Goal: Ask a question: Seek information or help from site administrators or community

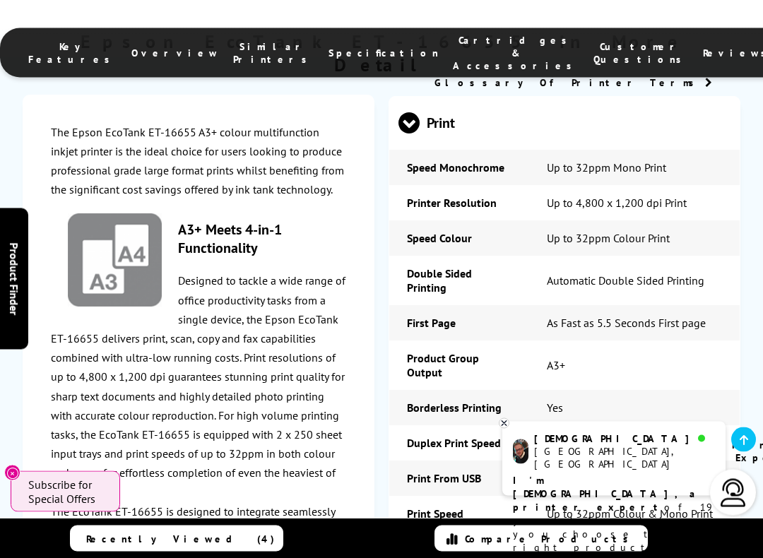
scroll to position [2304, 0]
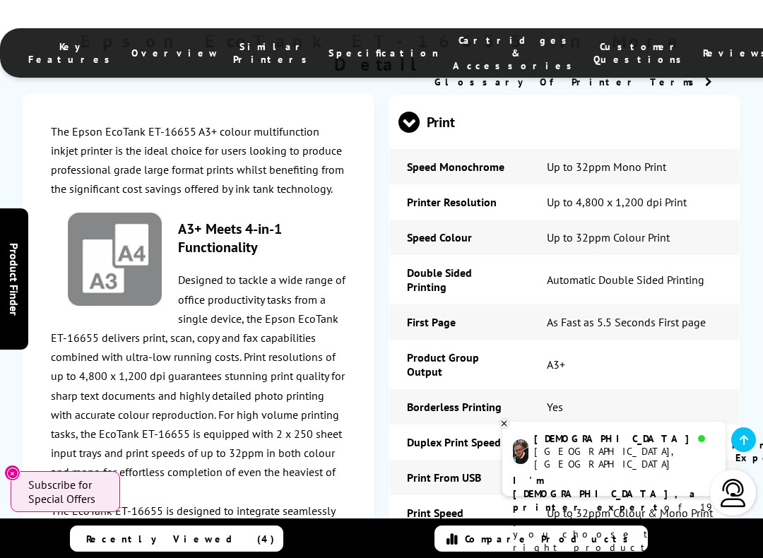
click at [739, 478] on img at bounding box center [733, 493] width 28 height 28
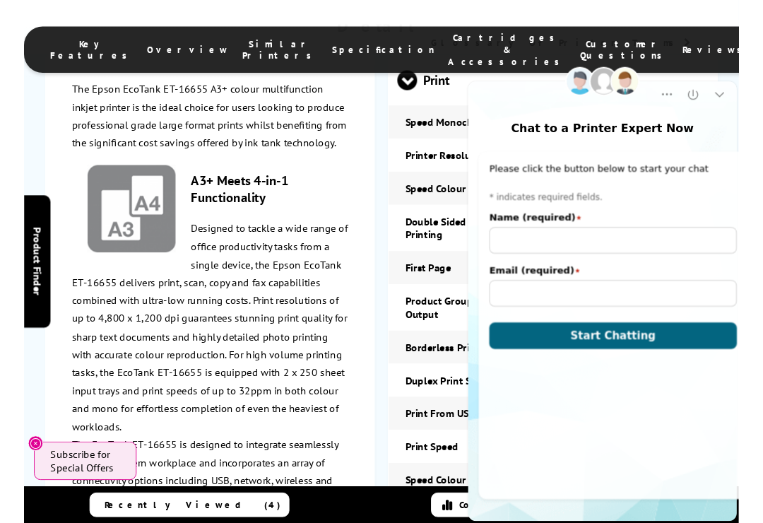
scroll to position [0, 0]
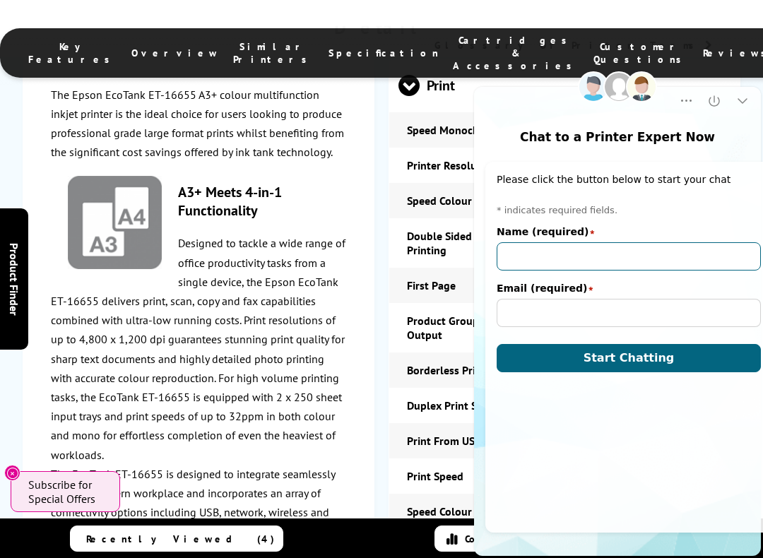
click at [602, 257] on input "Name (required)" at bounding box center [629, 256] width 264 height 28
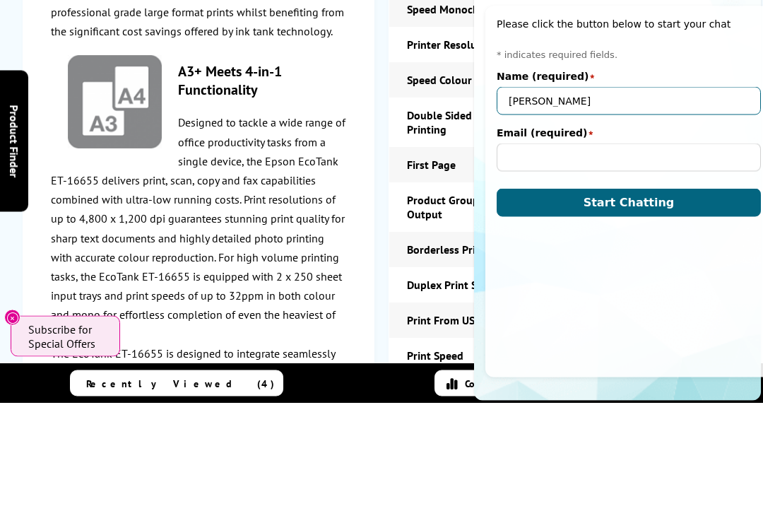
type input "[PERSON_NAME]"
click at [554, 156] on input "Email (required)" at bounding box center [629, 157] width 264 height 28
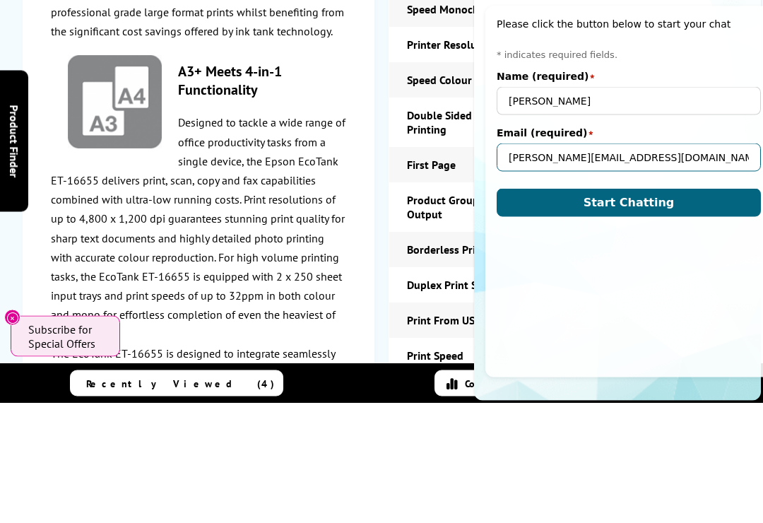
type input "[PERSON_NAME][EMAIL_ADDRESS][DOMAIN_NAME]"
click at [668, 195] on button "Start Chatting" at bounding box center [629, 203] width 264 height 28
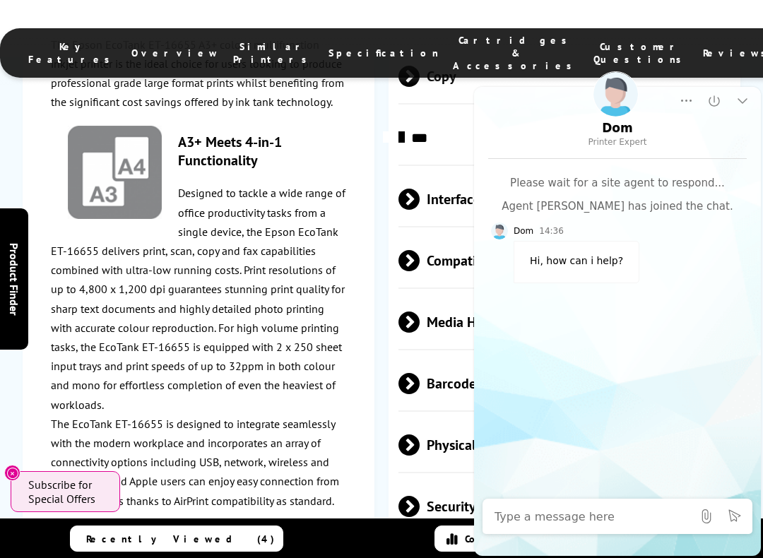
scroll to position [3426, 0]
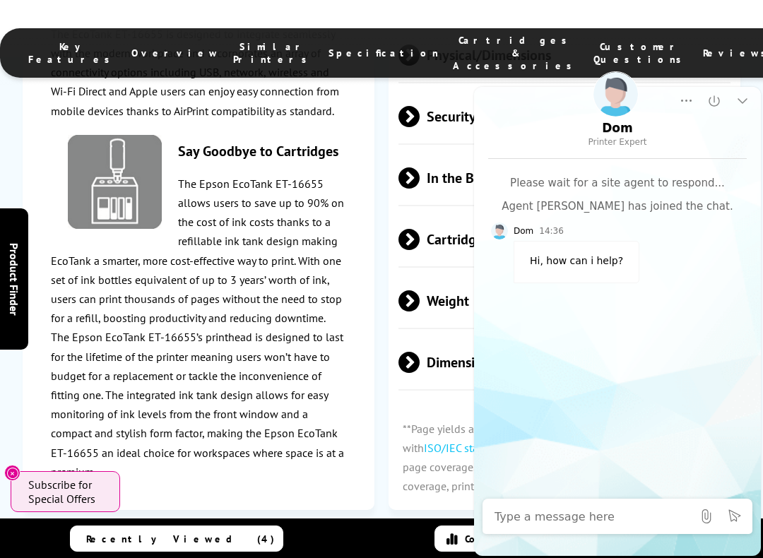
click at [606, 478] on textarea "Message input field. Type your text here and use the Send button to send." at bounding box center [593, 516] width 198 height 14
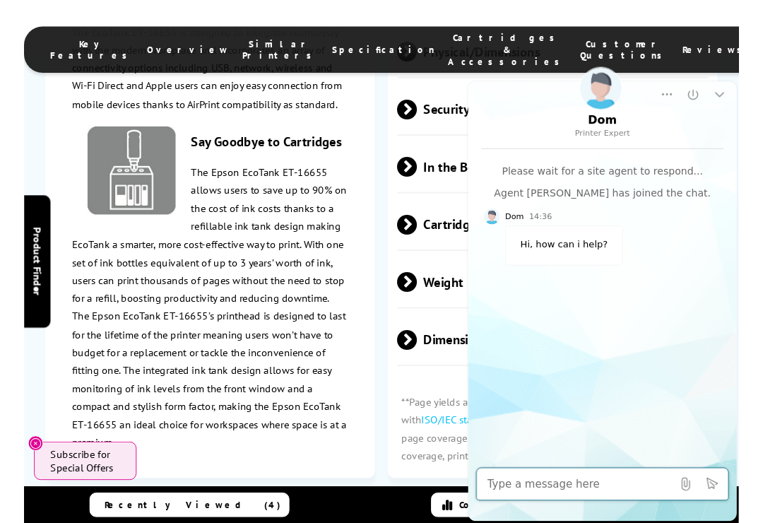
scroll to position [3555, 0]
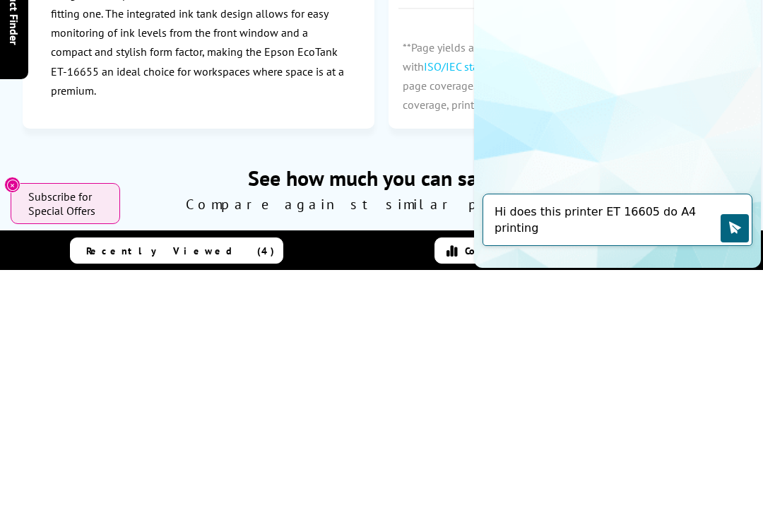
type textarea "Hi does this printer ET 16605 do A4 printing"
click at [740, 229] on icon "Click to send" at bounding box center [734, 227] width 14 height 14
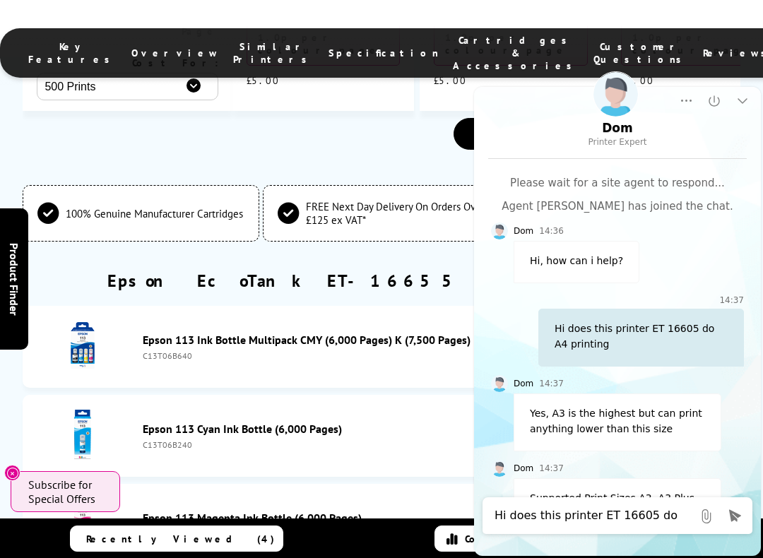
scroll to position [35, 0]
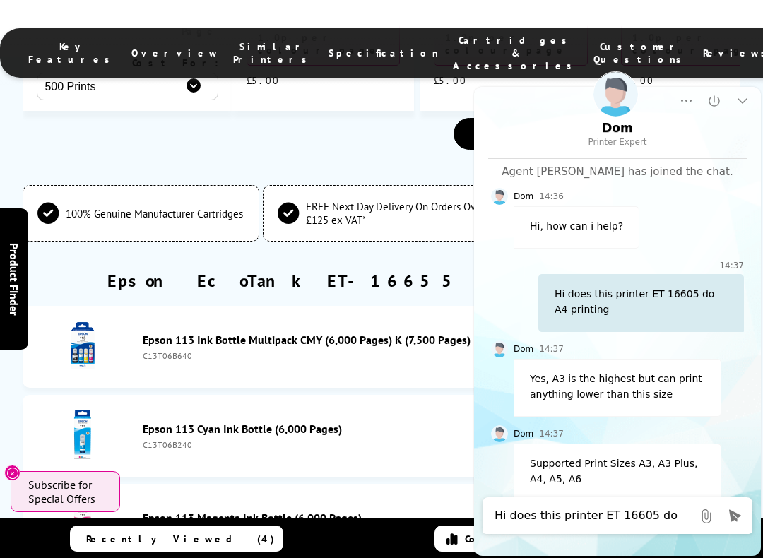
click at [612, 478] on textarea "Hi does this printer ET 16605 do A4 printing" at bounding box center [593, 516] width 198 height 16
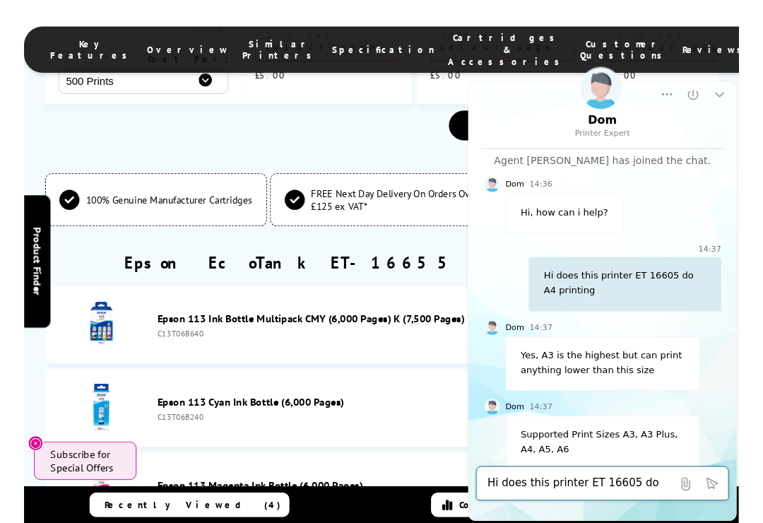
scroll to position [4619, 0]
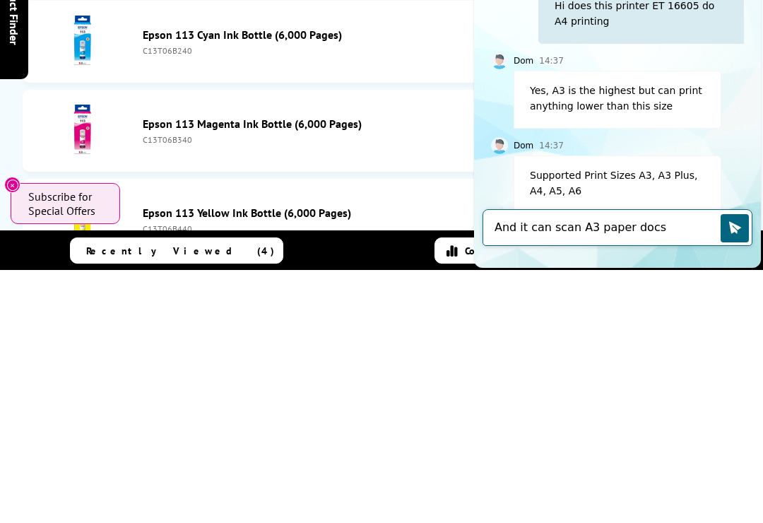
type textarea "And it can scan A3 paper docs"
click at [734, 230] on icon "Click to send" at bounding box center [735, 227] width 12 height 12
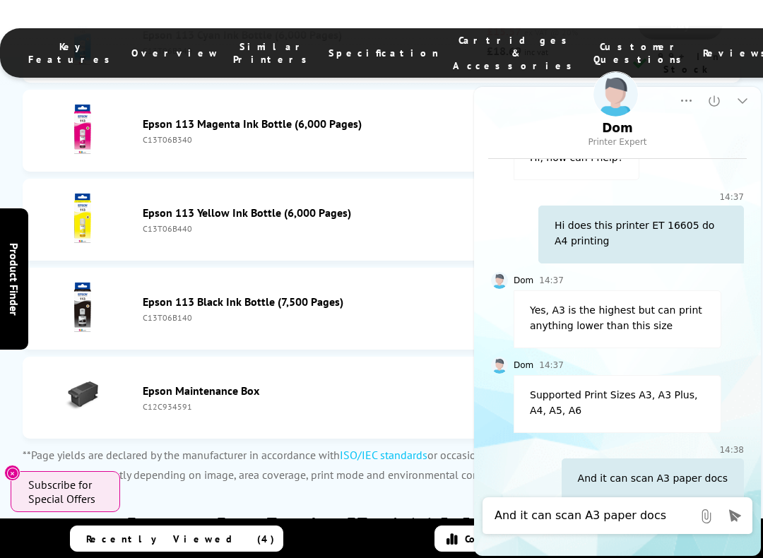
scroll to position [102, 0]
click at [646, 462] on div "And it can scan A3 paper docs" at bounding box center [653, 481] width 182 height 42
click at [691, 460] on div "And it can scan A3 paper docs" at bounding box center [653, 481] width 182 height 42
click at [612, 478] on textarea "And it can scan A3 paper docs" at bounding box center [593, 516] width 198 height 16
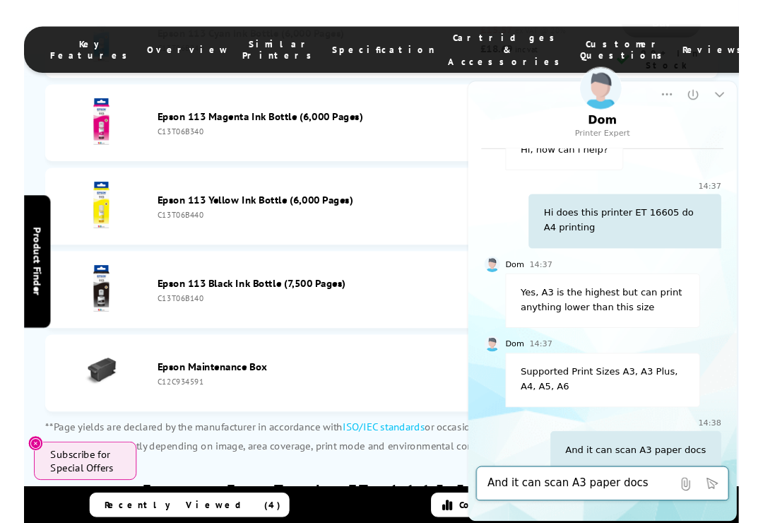
scroll to position [4999, 0]
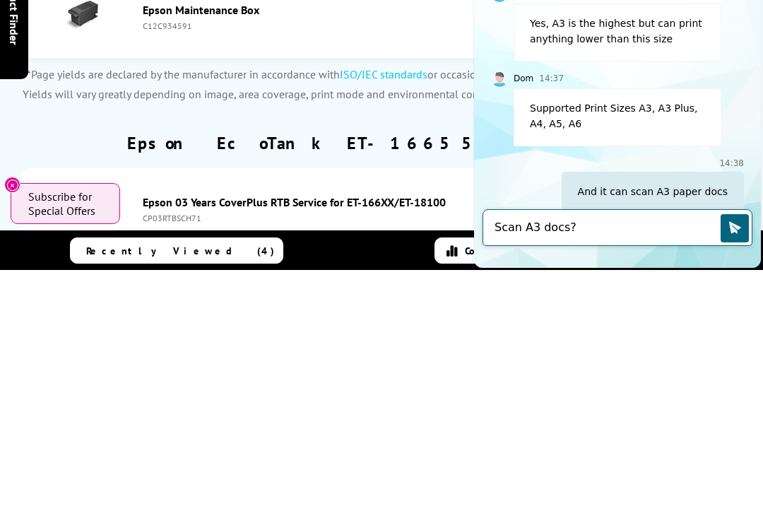
type textarea "Scan A3 docs?"
click at [730, 232] on icon "Click to send" at bounding box center [734, 227] width 14 height 14
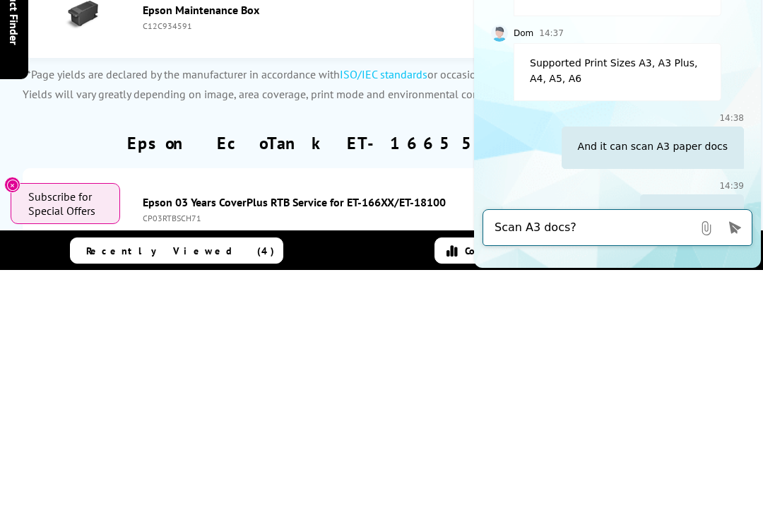
scroll to position [169, 0]
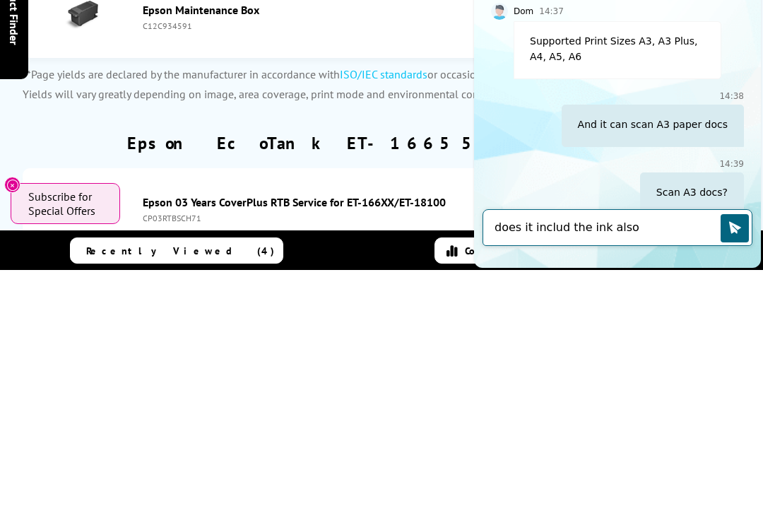
click at [552, 226] on textarea "does it includ the ink also" at bounding box center [607, 228] width 226 height 16
type textarea "does it include the ink also"
click at [736, 221] on icon "Click to send" at bounding box center [734, 227] width 14 height 14
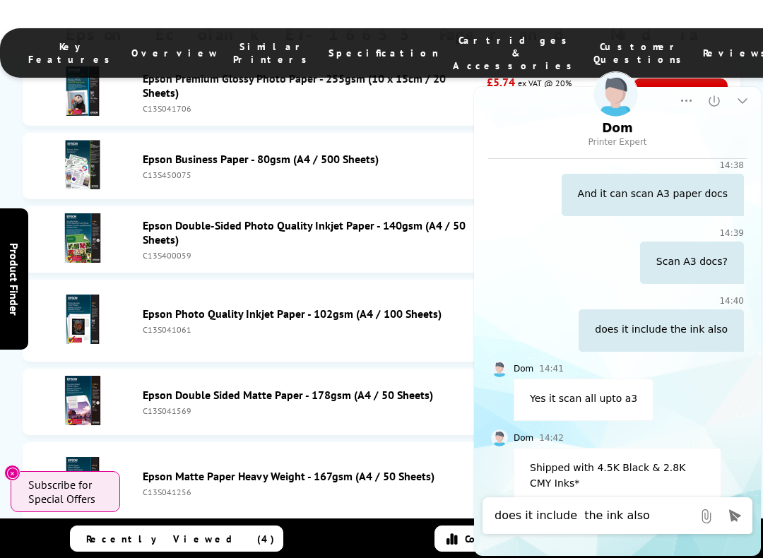
scroll to position [6160, 0]
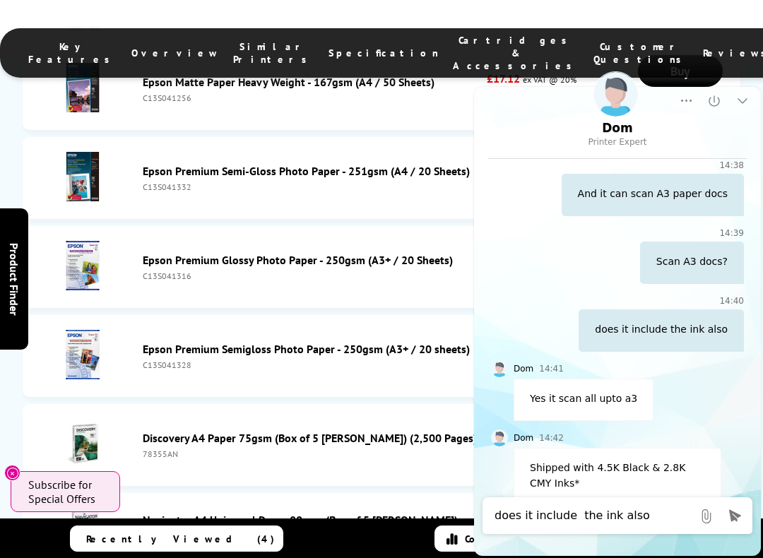
click at [629, 478] on textarea "does it include the ink also" at bounding box center [593, 516] width 198 height 16
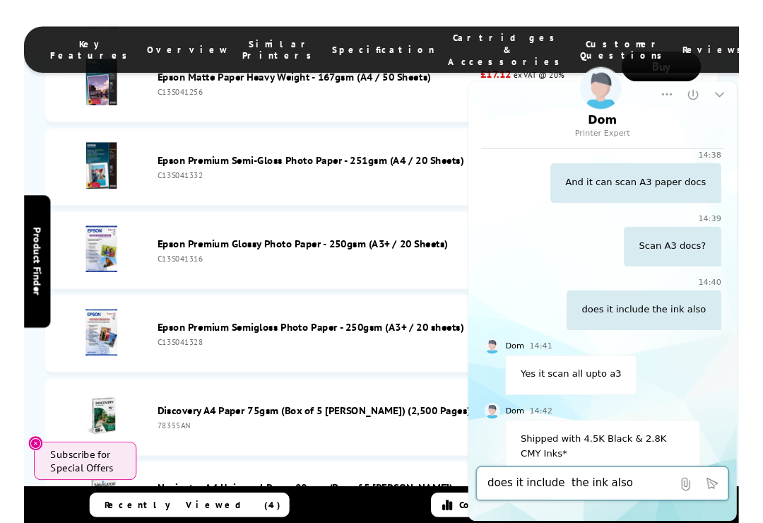
scroll to position [6288, 0]
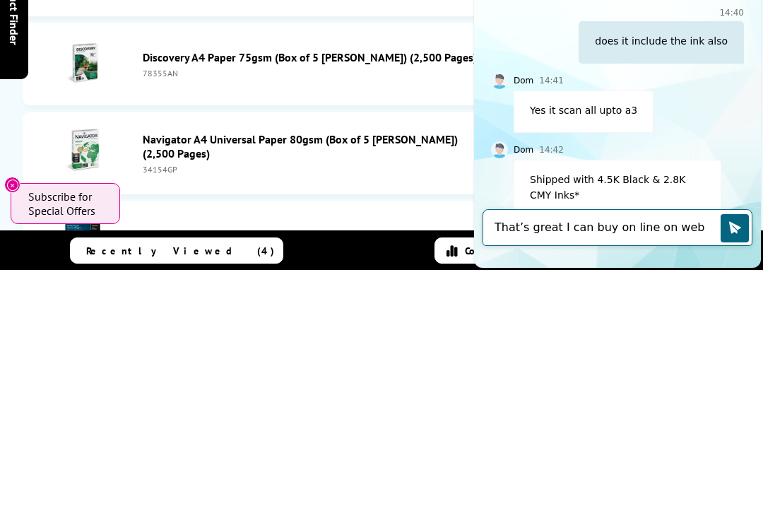
type textarea "That’s great I can buy on line on web site"
click at [733, 227] on icon "Click to send" at bounding box center [735, 227] width 12 height 12
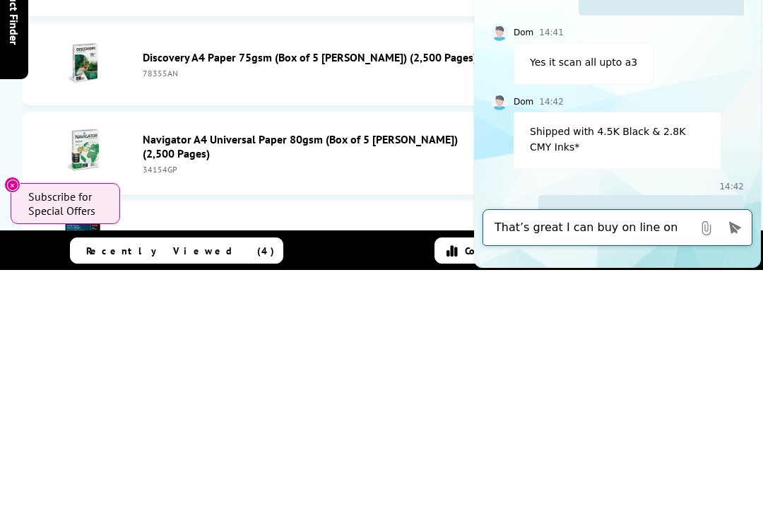
scroll to position [470, 0]
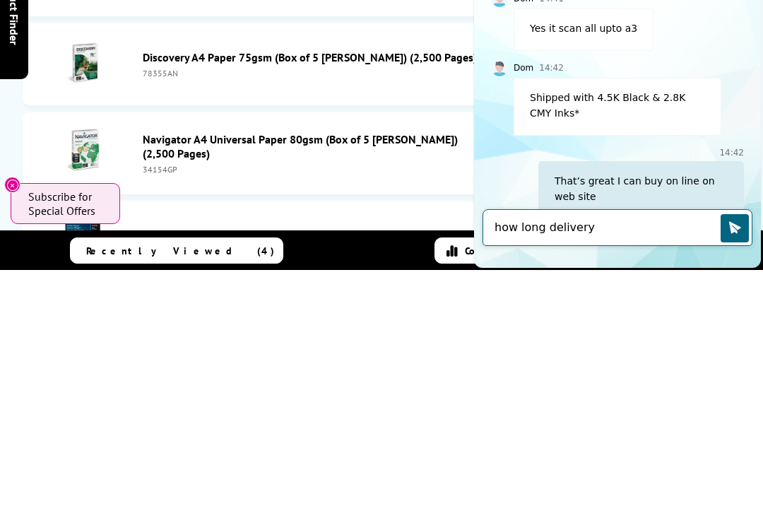
type textarea "how long delivery"
click at [737, 225] on icon "Click to send" at bounding box center [734, 227] width 14 height 14
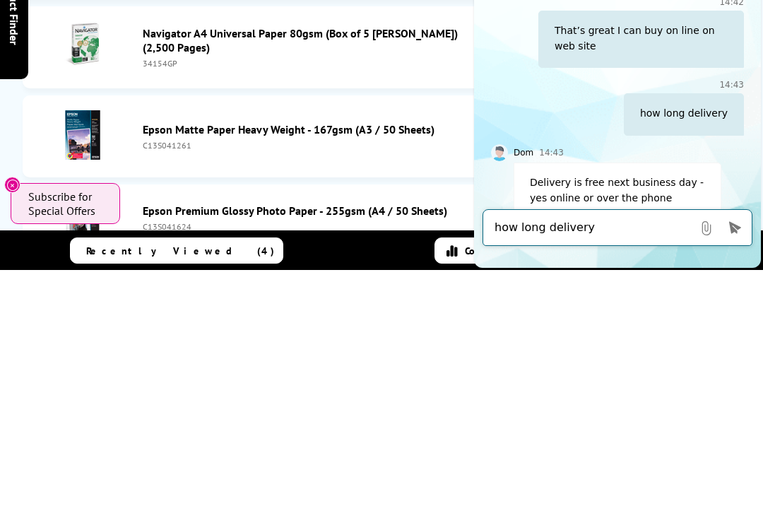
scroll to position [6499, 0]
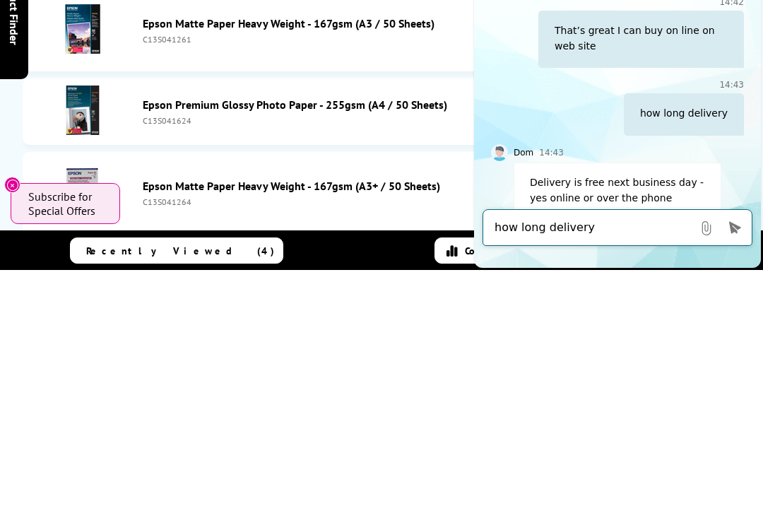
click at [602, 230] on textarea "how long delivery" at bounding box center [593, 228] width 198 height 16
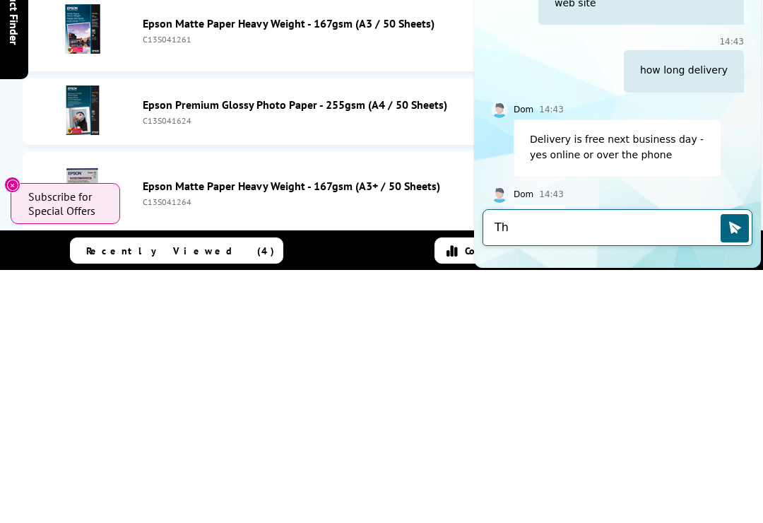
type textarea "T"
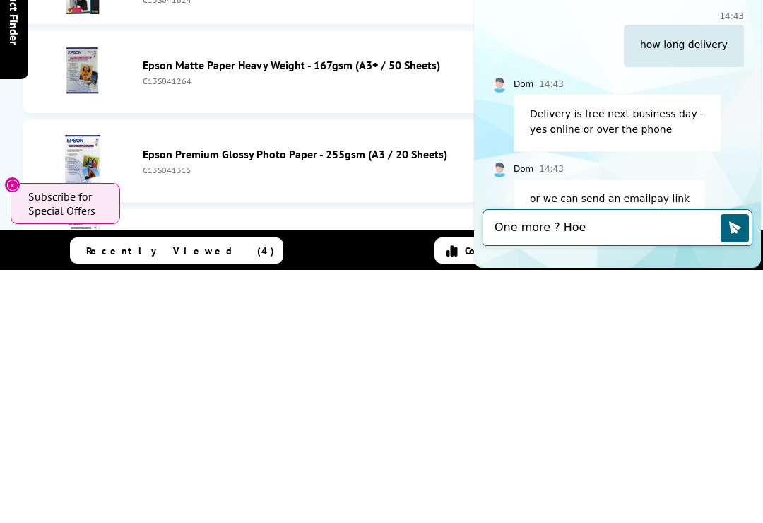
scroll to position [6741, 0]
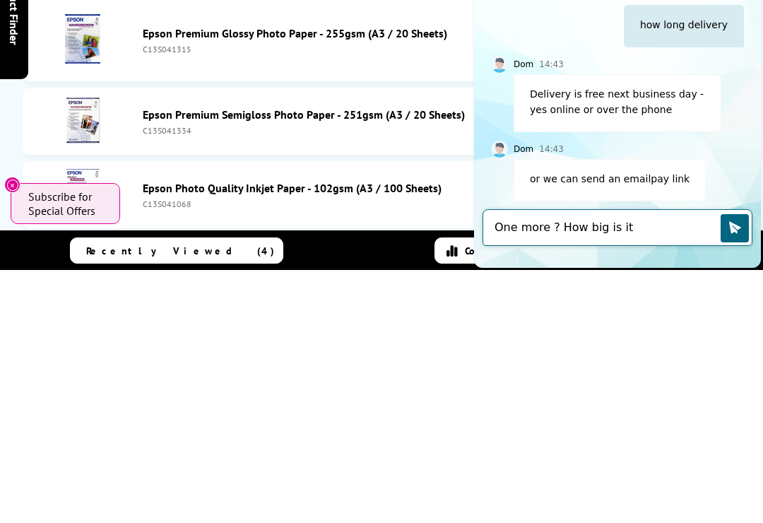
type textarea "One more ? How big is it"
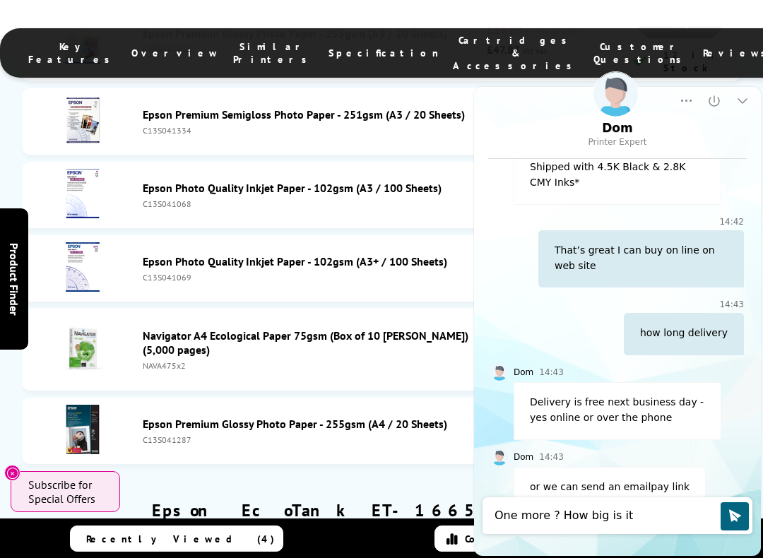
scroll to position [689, 0]
click at [730, 478] on icon "Click to send" at bounding box center [735, 515] width 12 height 12
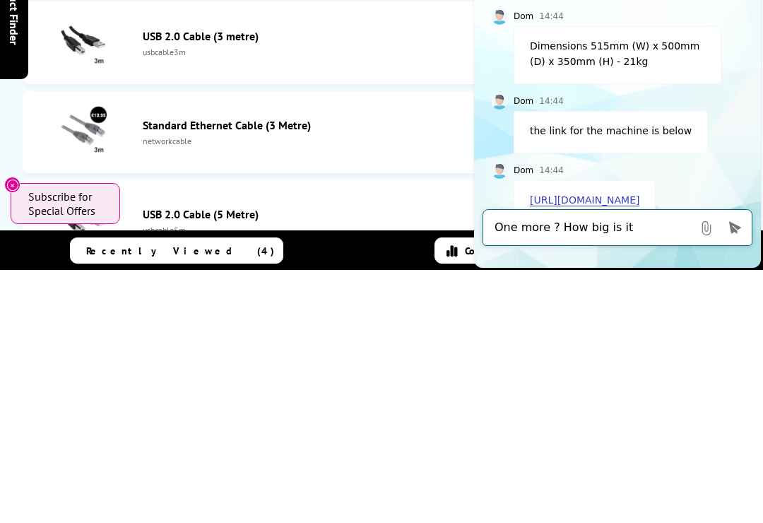
scroll to position [1060, 0]
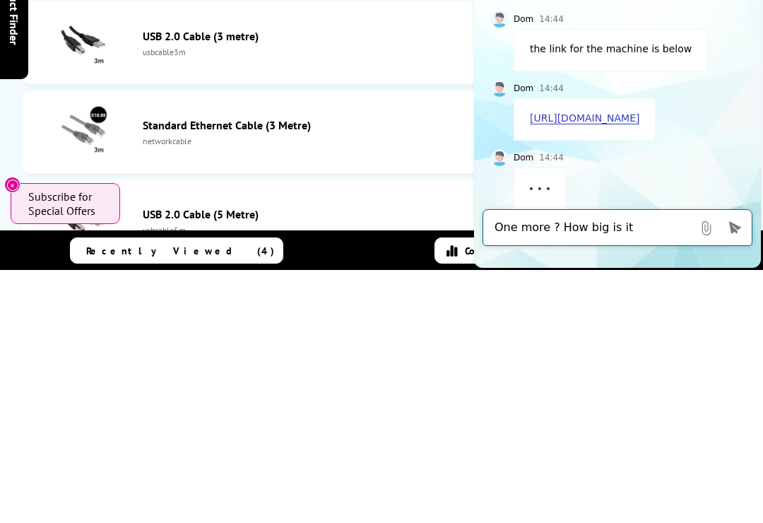
click at [588, 226] on textarea "One more ? How big is it" at bounding box center [593, 228] width 198 height 16
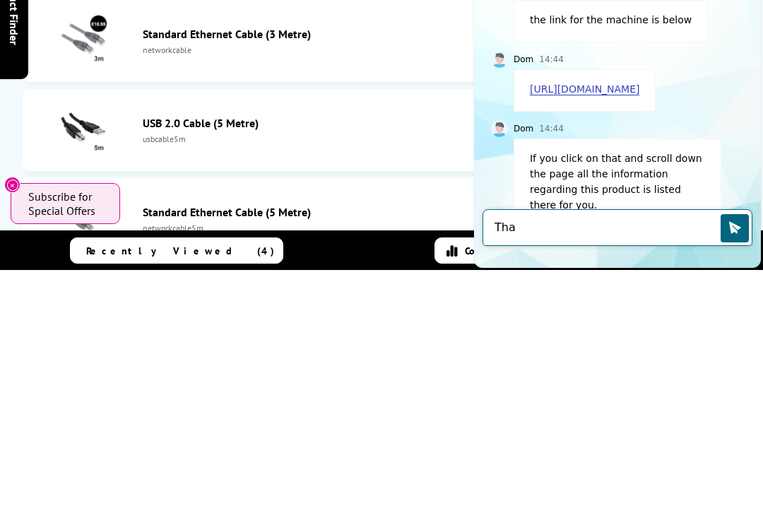
scroll to position [7545, 0]
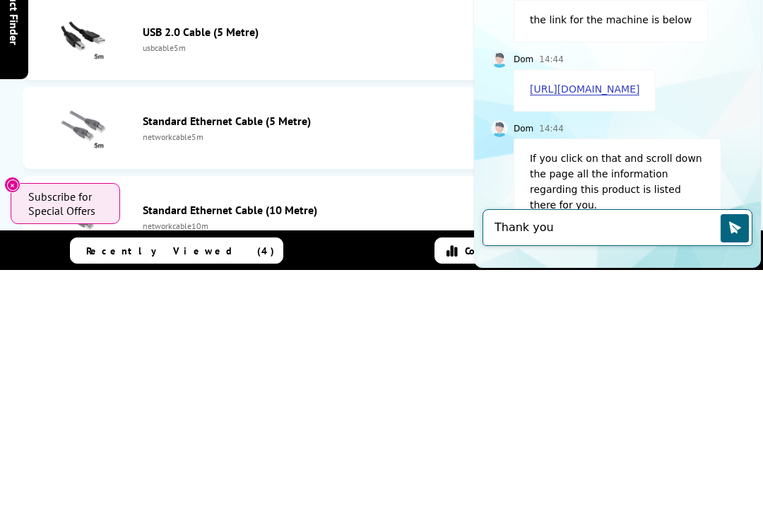
type textarea "Thank you"
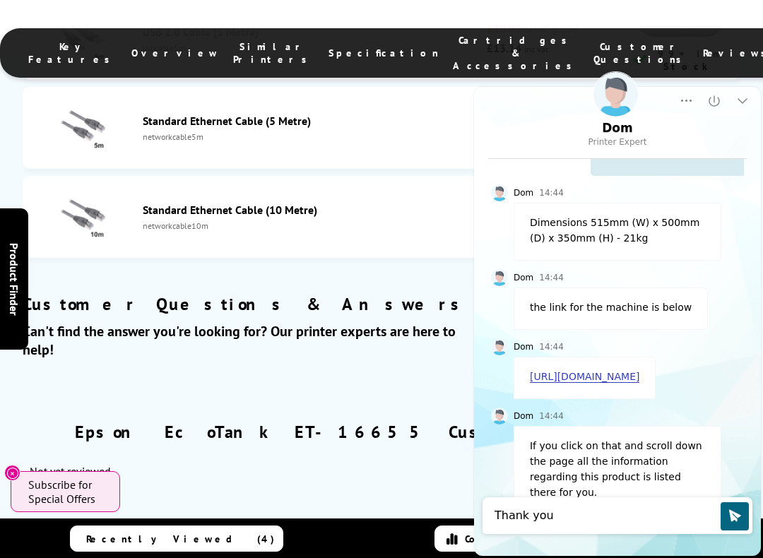
scroll to position [1089, 0]
click at [737, 478] on icon "Click to send" at bounding box center [735, 515] width 12 height 12
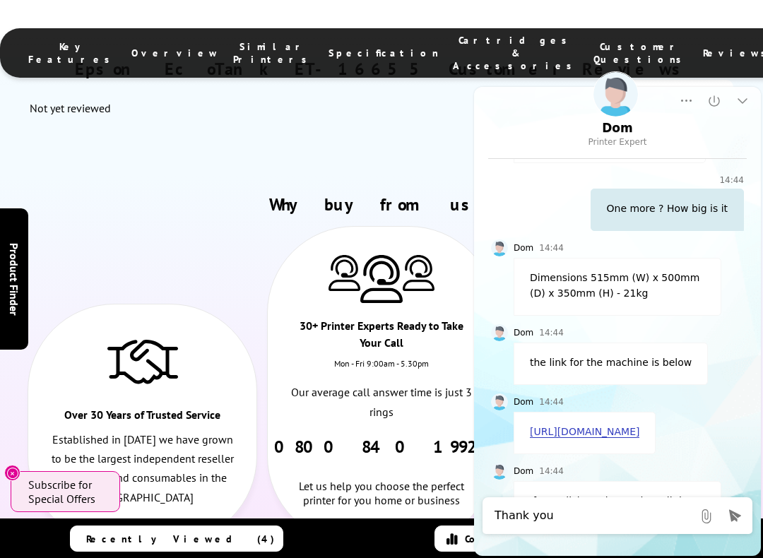
scroll to position [1035, 0]
click at [581, 425] on link "[URL][DOMAIN_NAME]" at bounding box center [584, 431] width 109 height 12
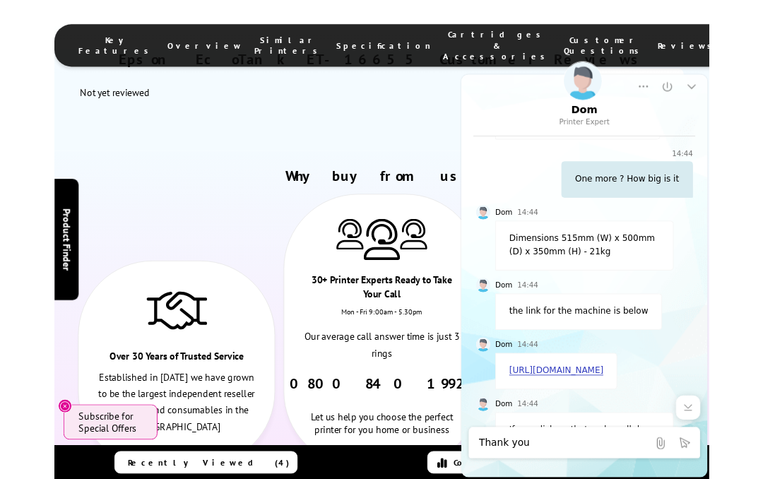
scroll to position [8240, 0]
